Goal: Information Seeking & Learning: Learn about a topic

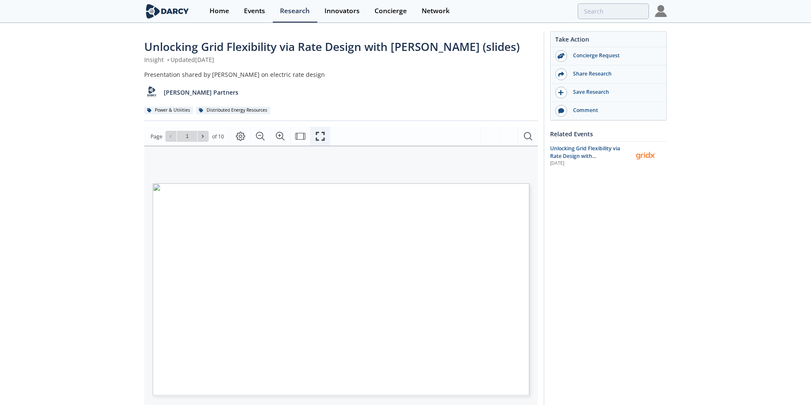
click at [322, 135] on icon "Fullscreen" at bounding box center [320, 136] width 10 height 10
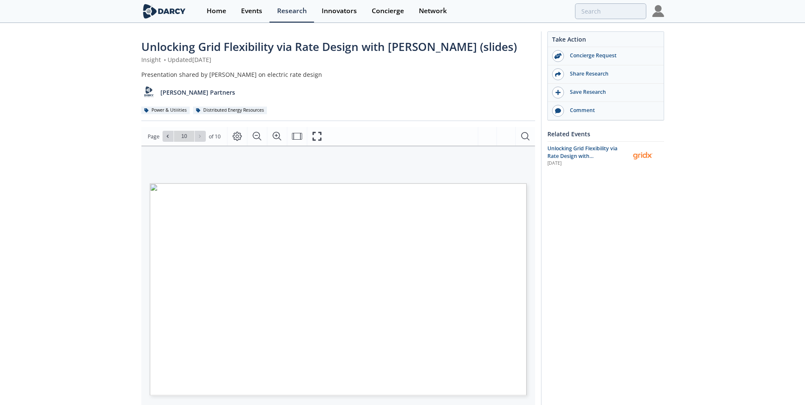
type input "residential customers net zero"
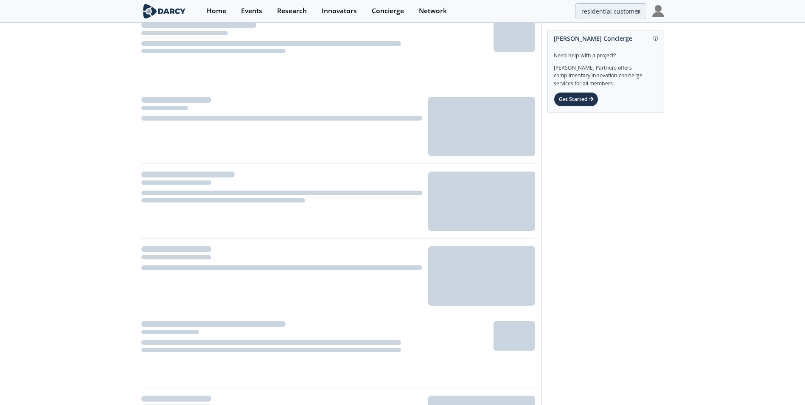
scroll to position [127, 0]
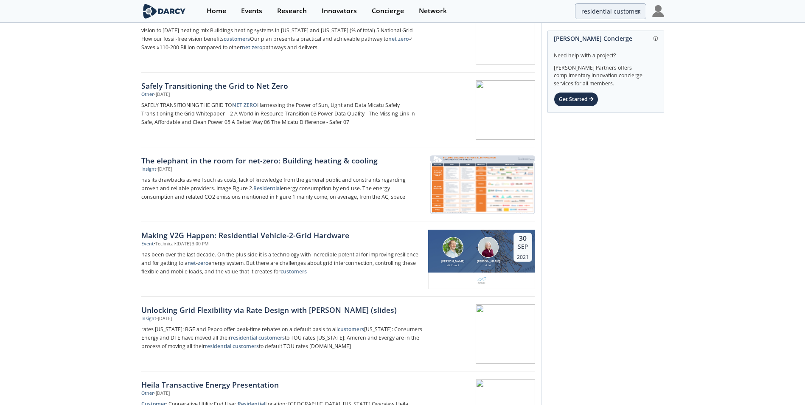
click at [316, 158] on div "The elephant in the room for net-zero: Building heating & cooling" at bounding box center [281, 160] width 281 height 11
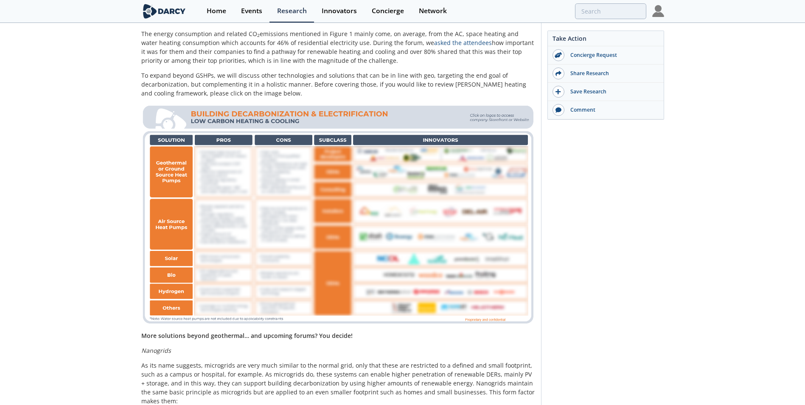
scroll to position [552, 0]
click at [210, 169] on img at bounding box center [338, 214] width 394 height 222
type input "residential customers net zero"
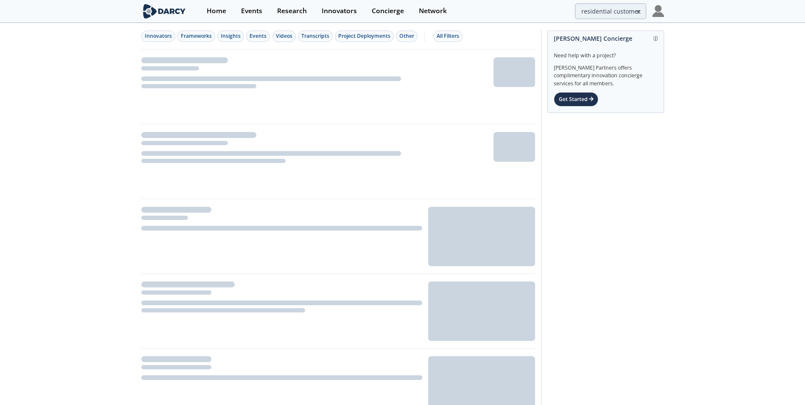
scroll to position [55, 0]
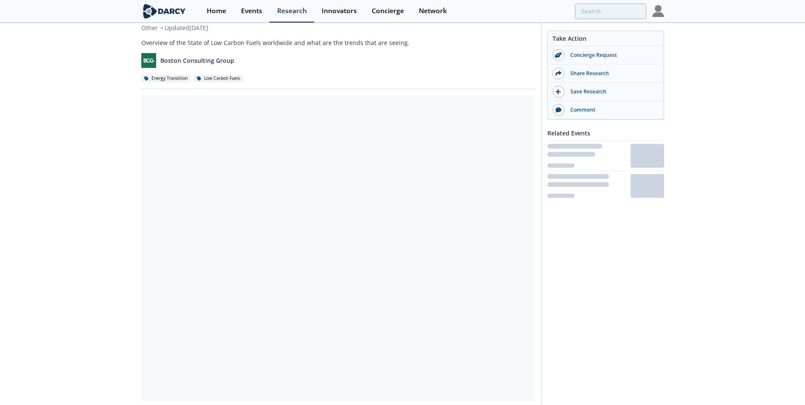
scroll to position [97, 0]
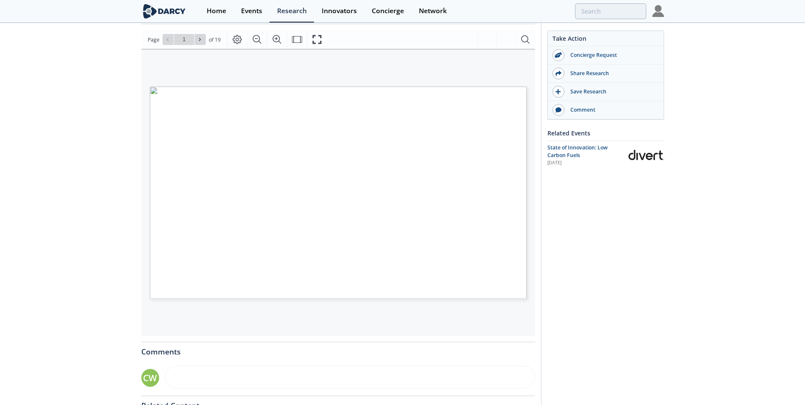
type input "residential customers net zero"
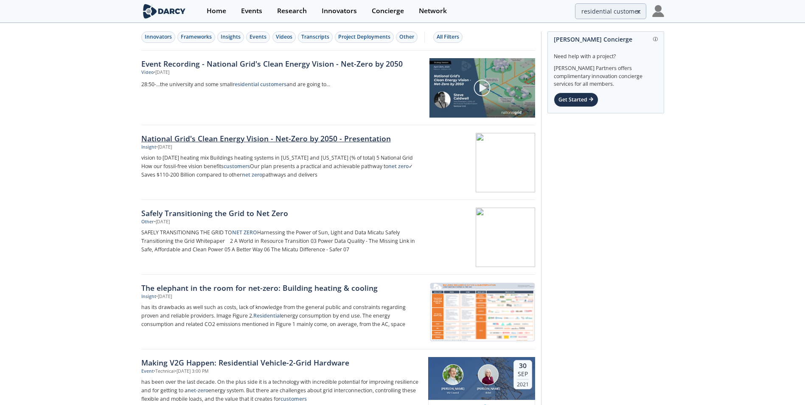
click at [231, 136] on div "National Grid's Clean Energy Vision - Net-Zero by 2050 - Presentation" at bounding box center [281, 138] width 281 height 11
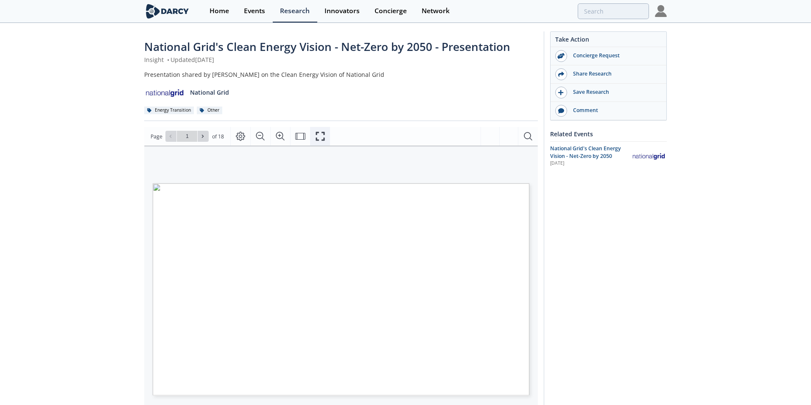
click at [318, 132] on icon "Fullscreen" at bounding box center [320, 136] width 10 height 10
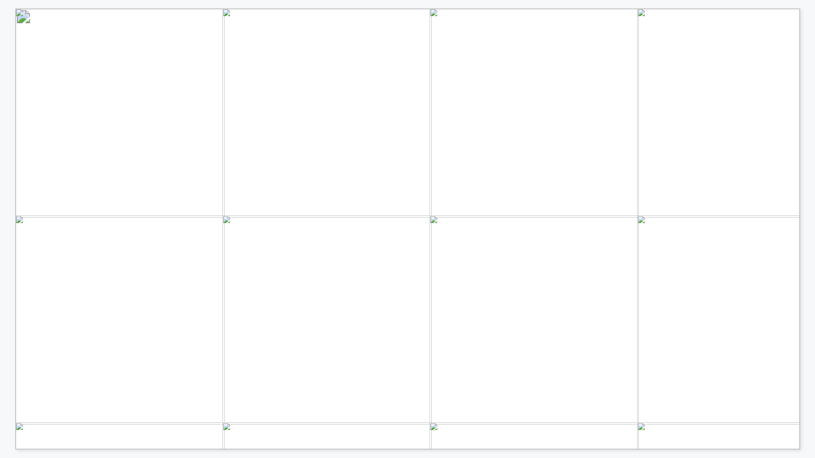
click at [531, 293] on span "Page 15" at bounding box center [820, 466] width 1569 height 883
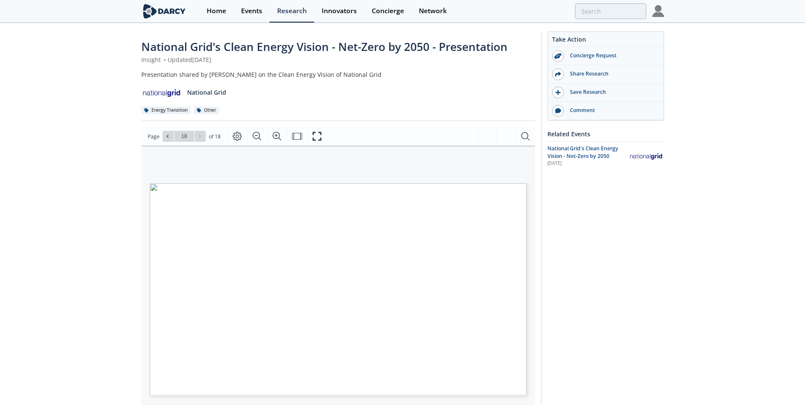
type input "residential customers net zero"
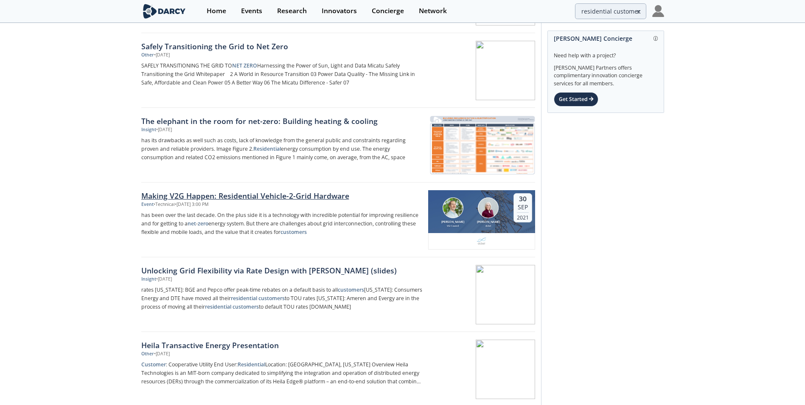
scroll to position [170, 0]
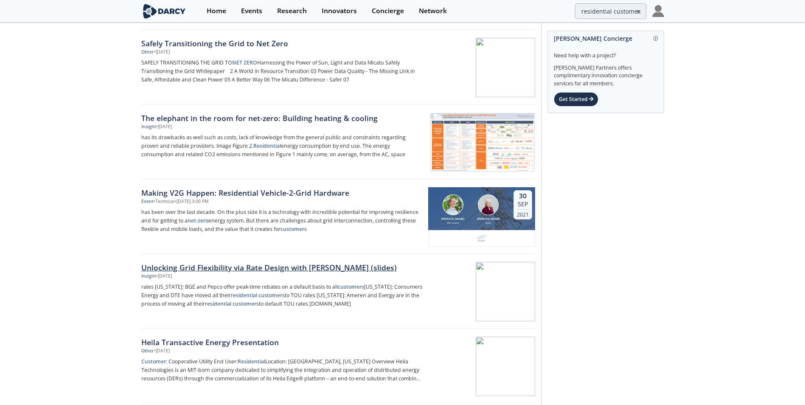
click at [210, 264] on div "Unlocking Grid Flexibility via Rate Design with [PERSON_NAME] (slides)" at bounding box center [281, 267] width 281 height 11
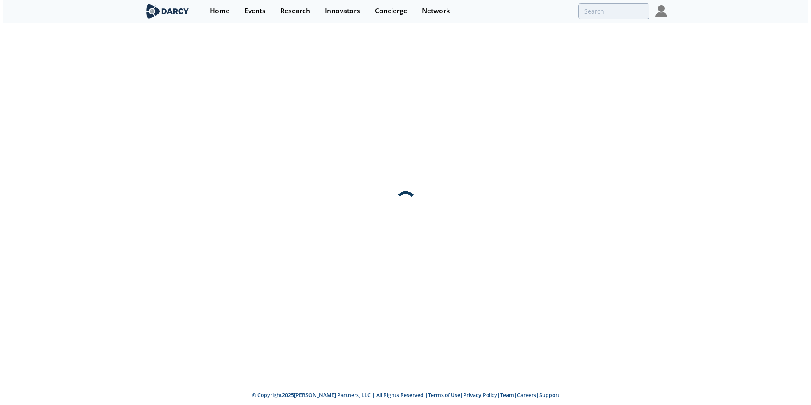
scroll to position [0, 0]
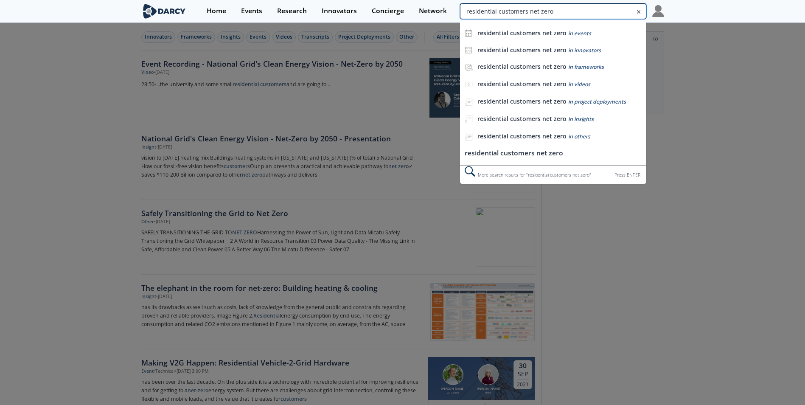
drag, startPoint x: 615, startPoint y: 8, endPoint x: 643, endPoint y: 10, distance: 28.5
click at [643, 10] on div "residential customers net zero residential customers net zero in events residen…" at bounding box center [553, 11] width 186 height 16
click at [552, 10] on input "residential customers net zero" at bounding box center [553, 11] width 186 height 16
drag, startPoint x: 550, startPoint y: 10, endPoint x: 526, endPoint y: 16, distance: 25.4
click at [526, 16] on input "residential customers net zero" at bounding box center [553, 11] width 186 height 16
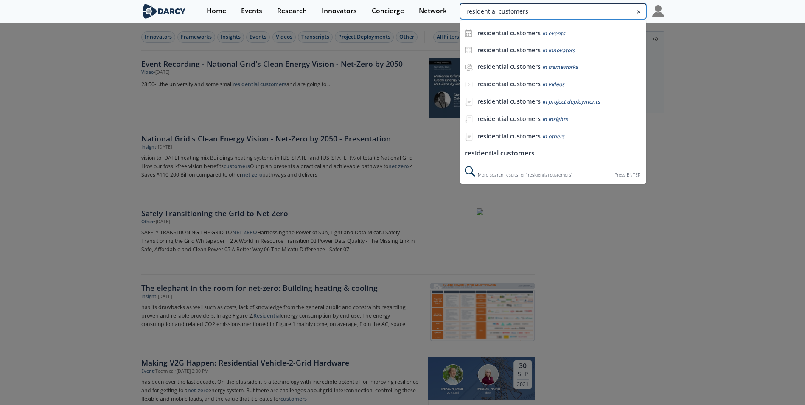
type input "residential customers"
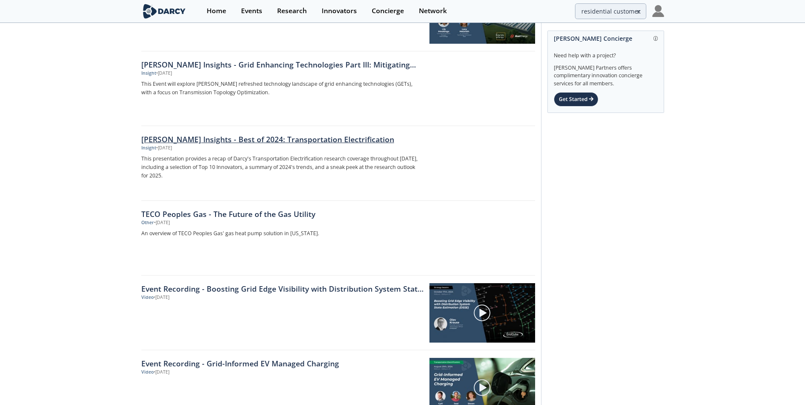
scroll to position [467, 0]
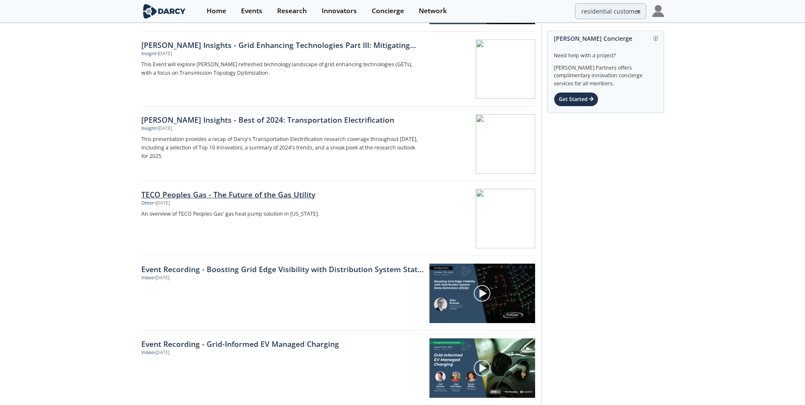
click at [224, 192] on div "TECO Peoples Gas - The Future of the Gas Utility" at bounding box center [281, 194] width 281 height 11
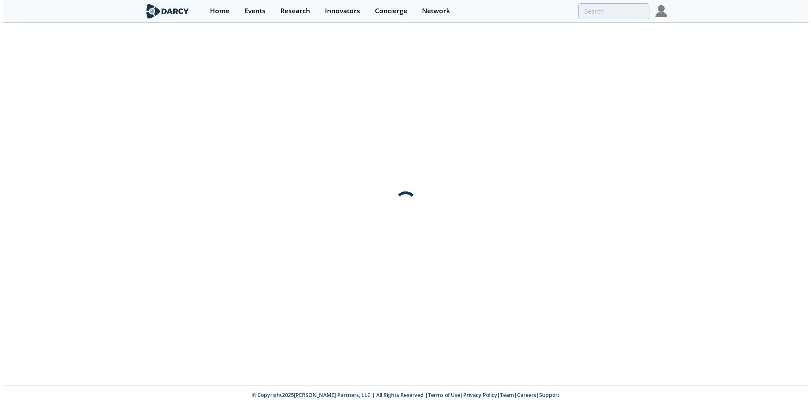
scroll to position [0, 0]
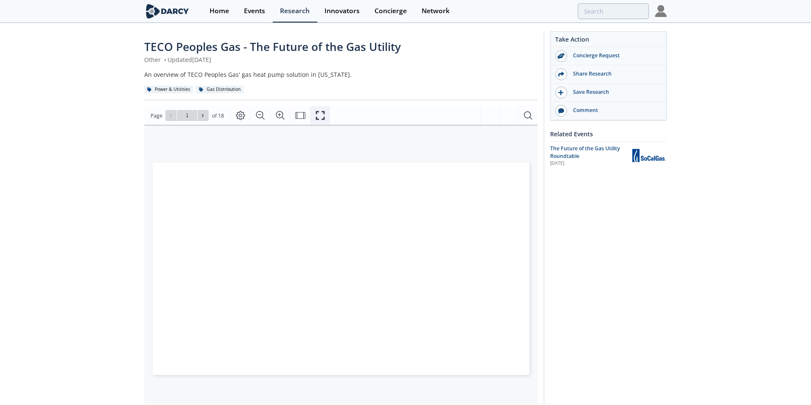
click at [324, 115] on icon "Fullscreen" at bounding box center [320, 115] width 10 height 10
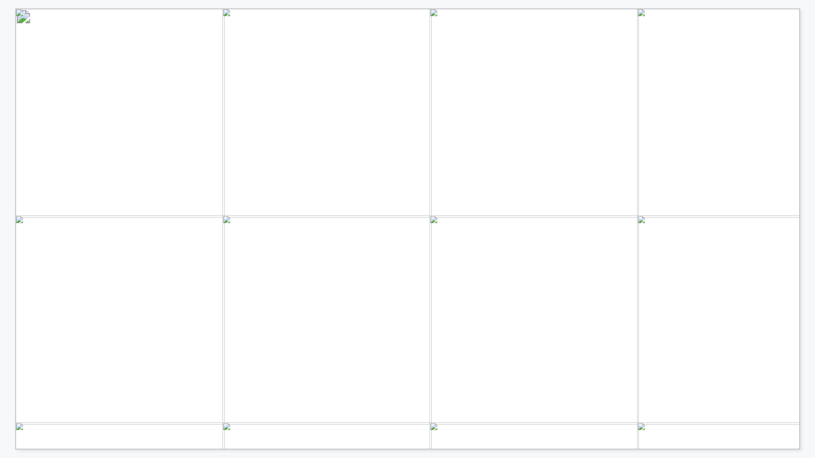
click at [711, 338] on div "Gas Heat Pump Success in [US_STATE]" at bounding box center [770, 433] width 1511 height 850
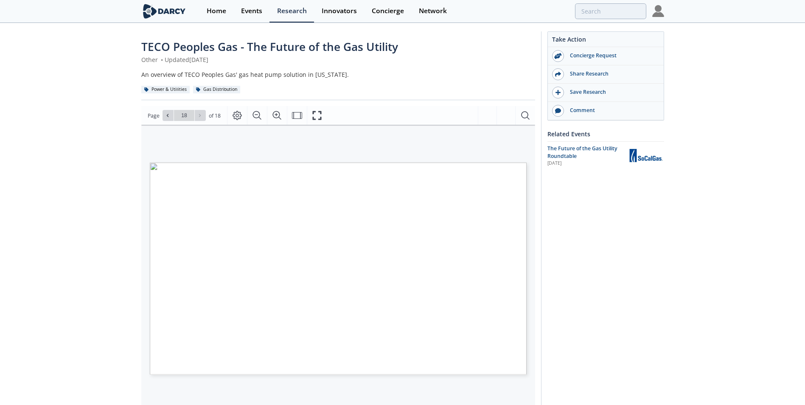
type input "residential customers"
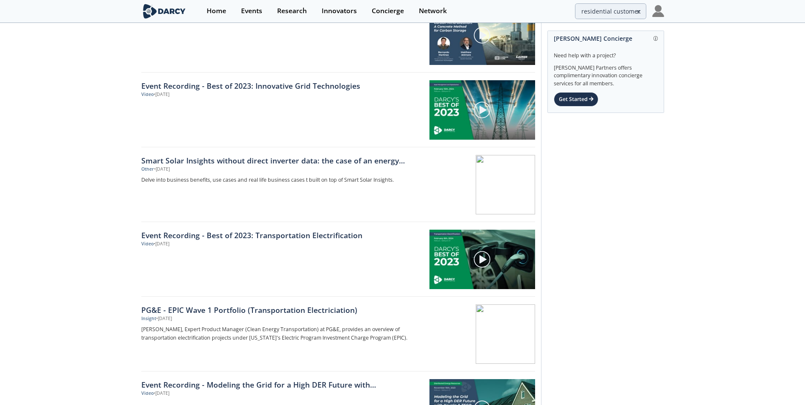
scroll to position [892, 0]
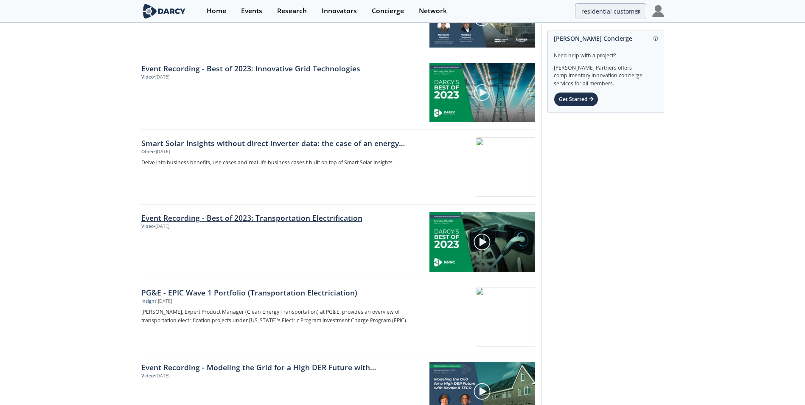
click at [285, 219] on link "Event Recording - Best of 2023: Transportation Electrification" at bounding box center [282, 217] width 282 height 11
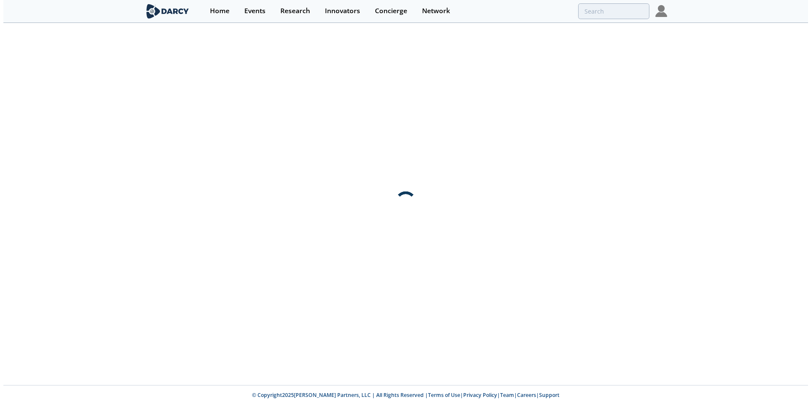
scroll to position [0, 0]
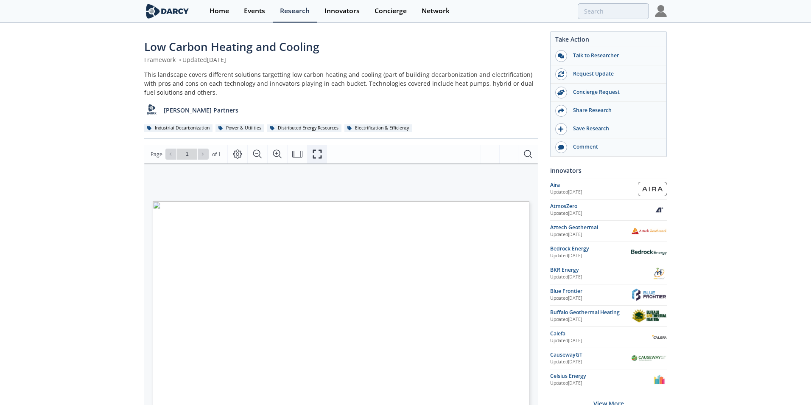
drag, startPoint x: 314, startPoint y: 152, endPoint x: 316, endPoint y: 180, distance: 28.9
click at [314, 151] on icon "Fullscreen" at bounding box center [317, 154] width 10 height 10
